Goal: Find specific page/section: Find specific page/section

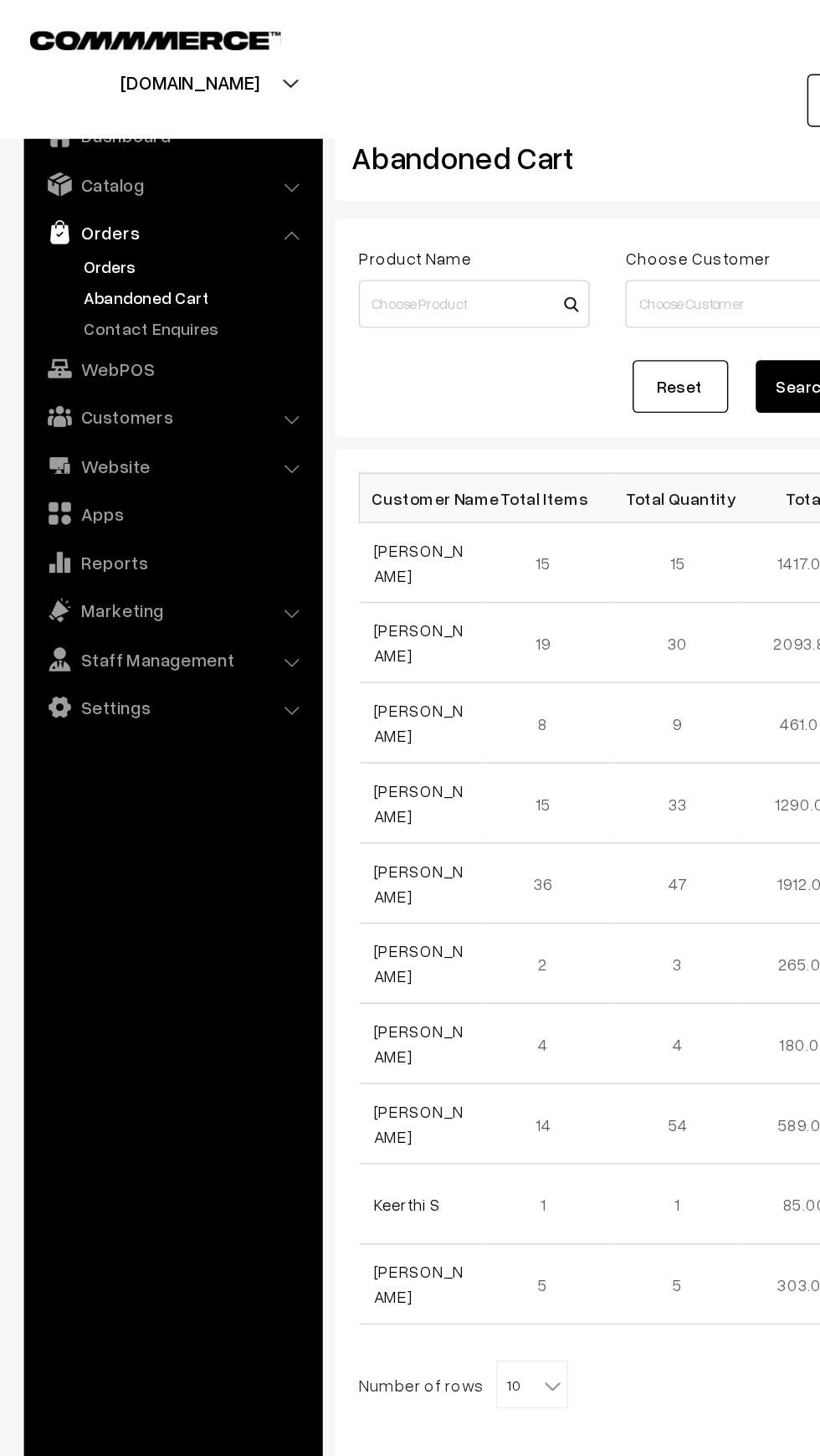
click at [65, 178] on link "Orders" at bounding box center [137, 186] width 165 height 17
